Goal: Task Accomplishment & Management: Manage account settings

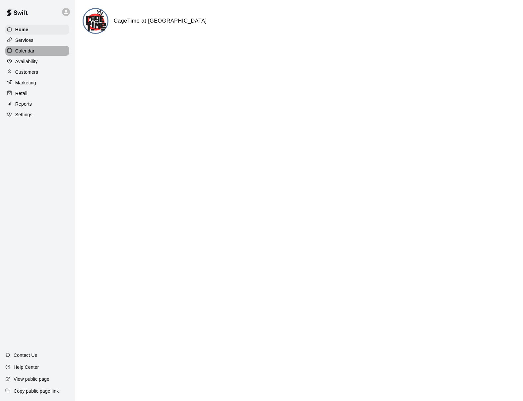
click at [23, 49] on p "Calendar" at bounding box center [24, 50] width 19 height 7
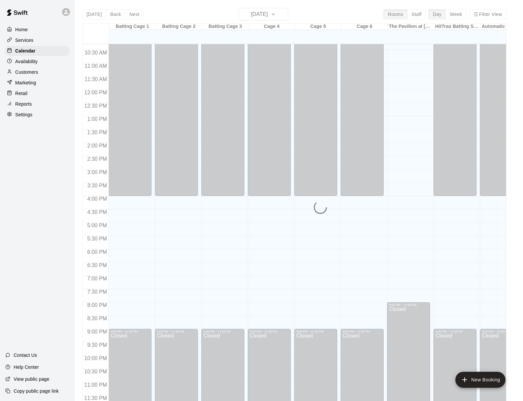
click at [40, 117] on div "Settings" at bounding box center [37, 115] width 64 height 10
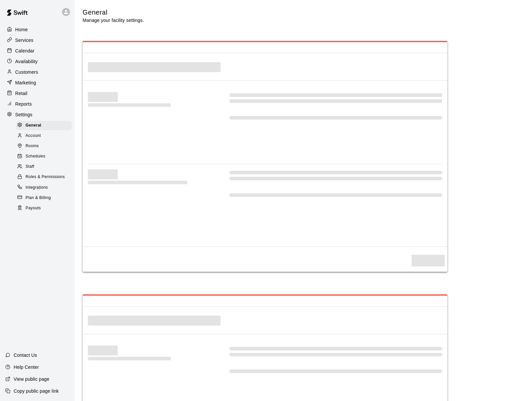
select select "**"
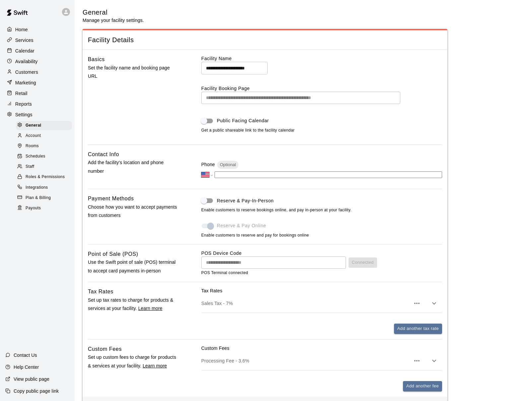
scroll to position [1391, 0]
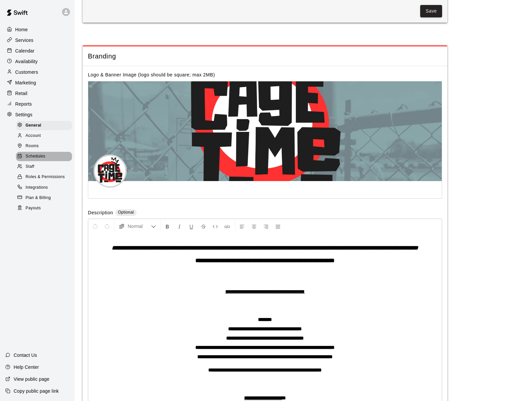
click at [44, 154] on span "Schedules" at bounding box center [36, 156] width 20 height 7
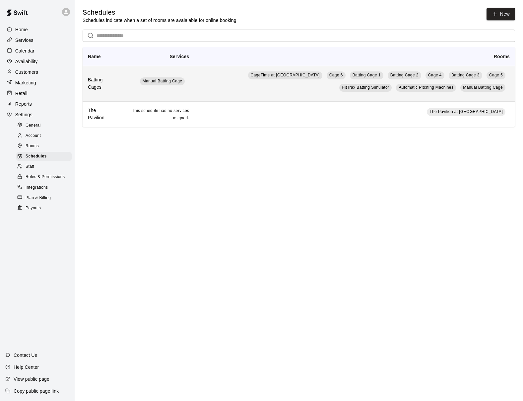
click at [176, 80] on td "Manual Batting Cage" at bounding box center [156, 84] width 76 height 36
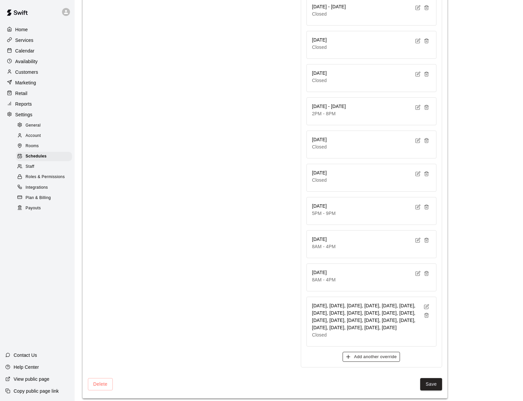
scroll to position [1487, 0]
click at [365, 352] on button "Add another override" at bounding box center [371, 357] width 57 height 10
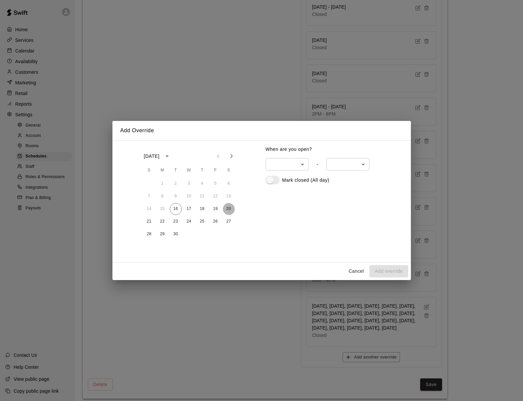
click at [229, 208] on button "20" at bounding box center [229, 209] width 12 height 12
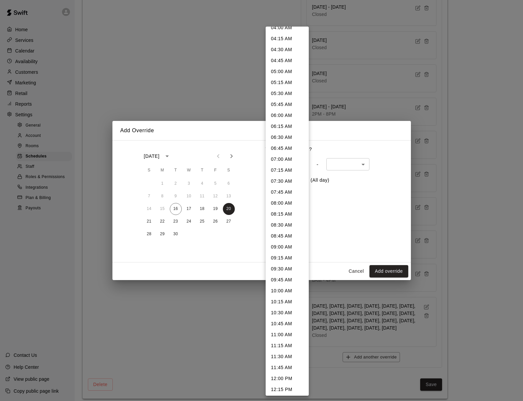
scroll to position [195, 0]
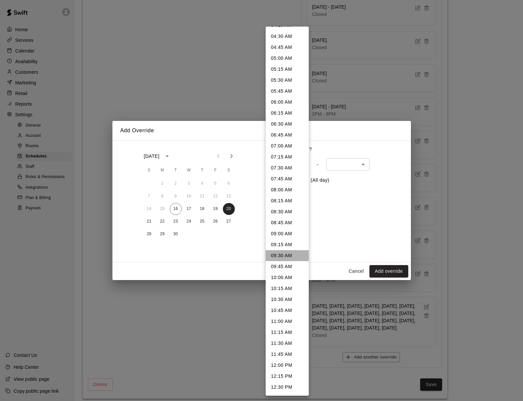
click at [286, 256] on li "09:30 AM" at bounding box center [287, 255] width 43 height 11
type input "***"
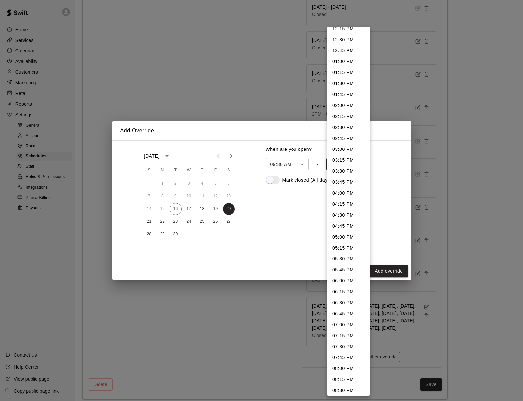
click at [348, 190] on li "04:00 PM" at bounding box center [348, 192] width 43 height 11
type input "***"
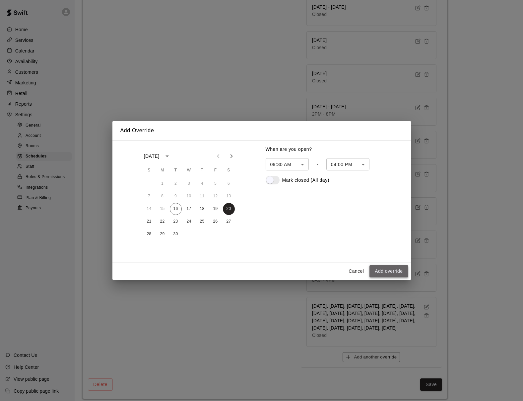
click at [388, 270] on button "Add override" at bounding box center [389, 271] width 38 height 12
type input "******"
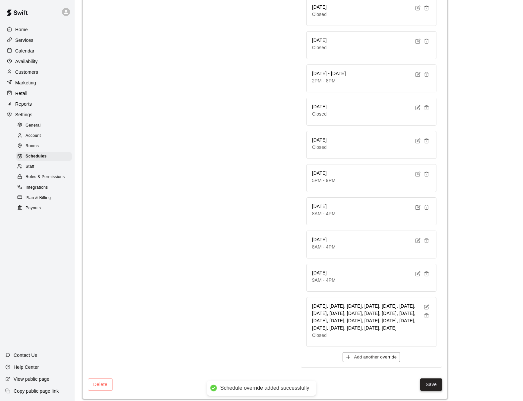
scroll to position [1520, 0]
click at [427, 379] on button "Save" at bounding box center [431, 384] width 22 height 12
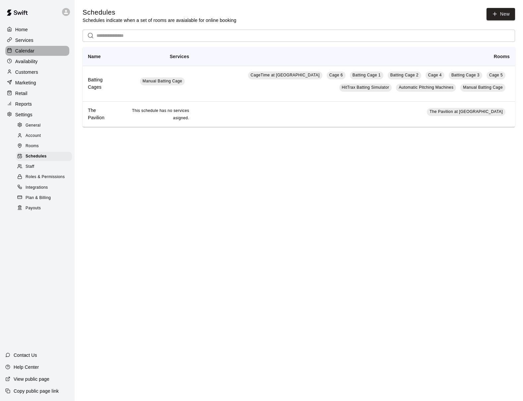
click at [31, 52] on p "Calendar" at bounding box center [24, 50] width 19 height 7
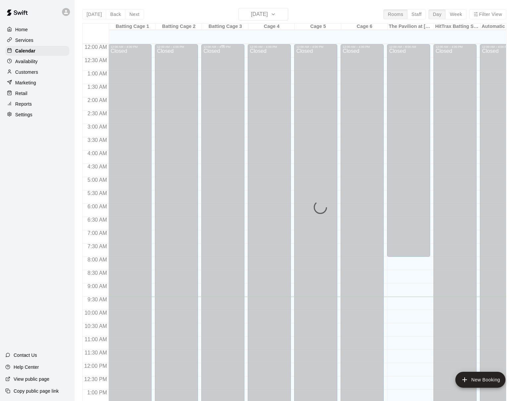
scroll to position [252, 0]
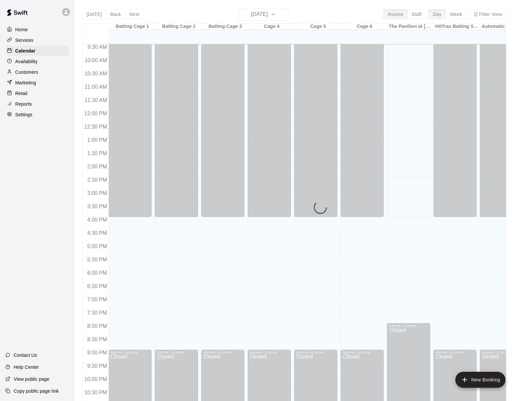
click at [134, 16] on div "[DATE] Back [DATE][DATE] Rooms Staff Day Week Filter View Batting Cage 1 16 Tue…" at bounding box center [294, 208] width 424 height 401
click at [39, 52] on div "Calendar" at bounding box center [37, 51] width 64 height 10
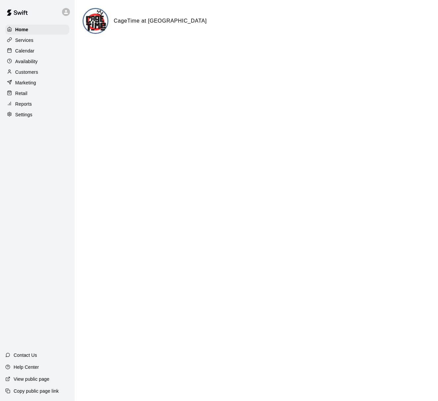
click at [40, 53] on div "Calendar" at bounding box center [37, 51] width 64 height 10
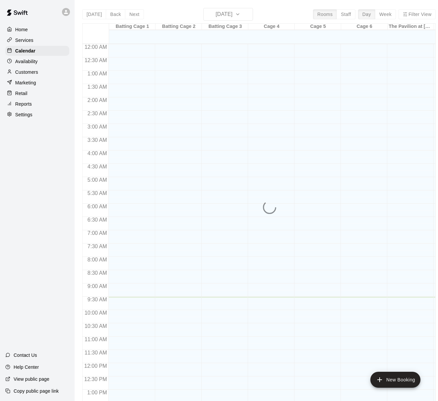
scroll to position [253, 0]
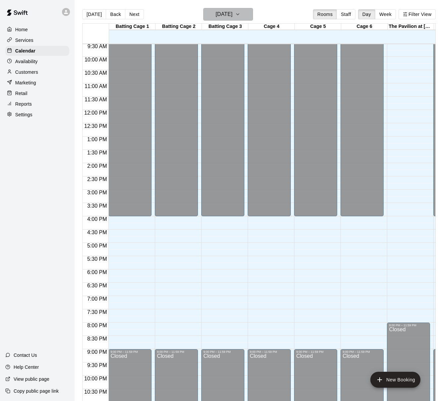
click at [216, 16] on h6 "[DATE]" at bounding box center [224, 14] width 17 height 9
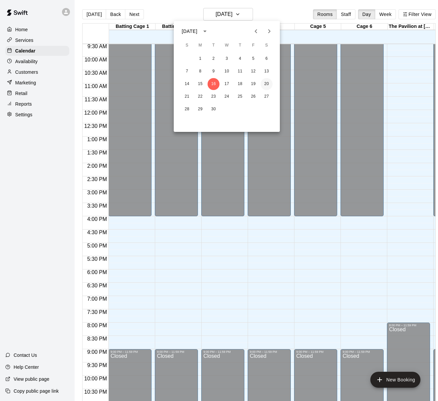
click at [267, 83] on button "20" at bounding box center [267, 84] width 12 height 12
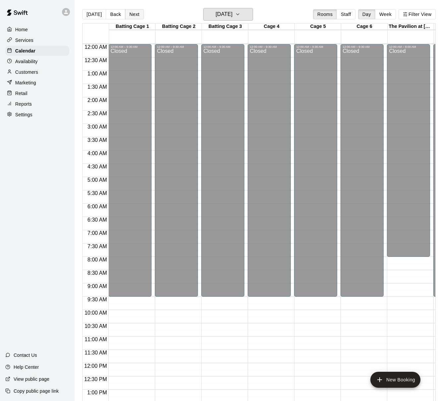
scroll to position [0, 0]
click at [134, 14] on button "Next" at bounding box center [134, 14] width 19 height 10
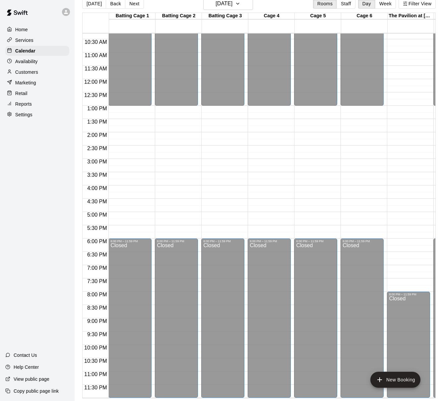
scroll to position [11, 0]
